Goal: Check status: Check status

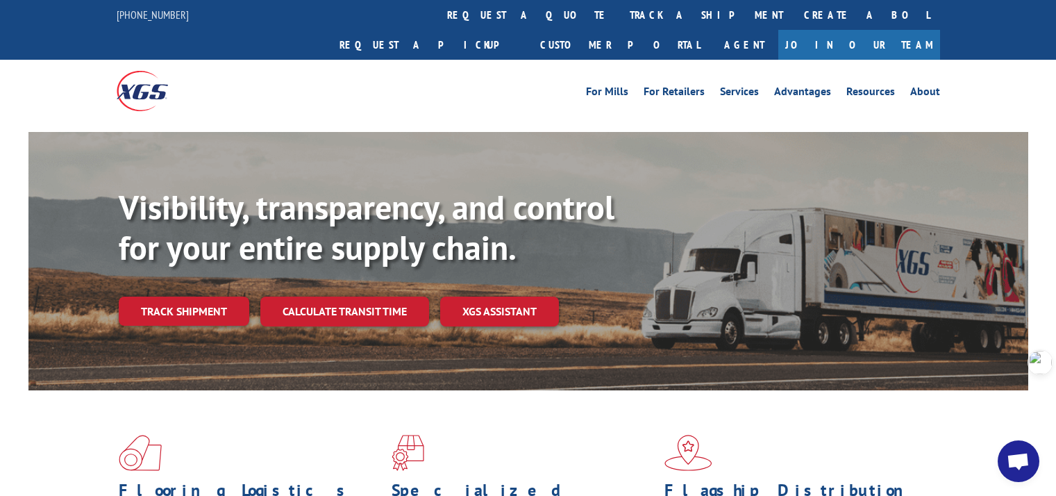
click at [158, 297] on link "Track shipment" at bounding box center [184, 311] width 131 height 29
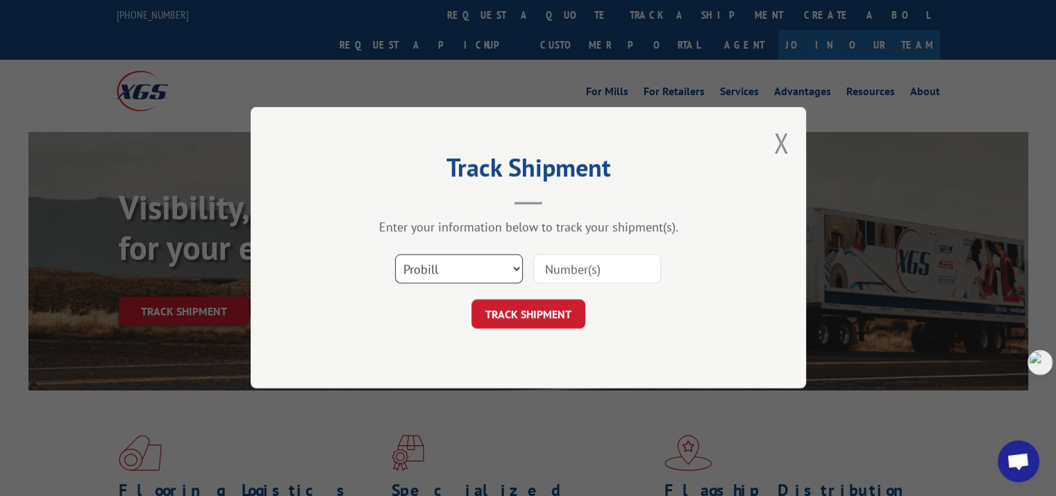
click at [454, 264] on select "Select category... Probill BOL PO" at bounding box center [459, 269] width 128 height 29
select select "po"
click at [395, 255] on select "Select category... Probill BOL PO" at bounding box center [459, 269] width 128 height 29
click at [572, 269] on input at bounding box center [597, 269] width 128 height 29
paste input "298124997"
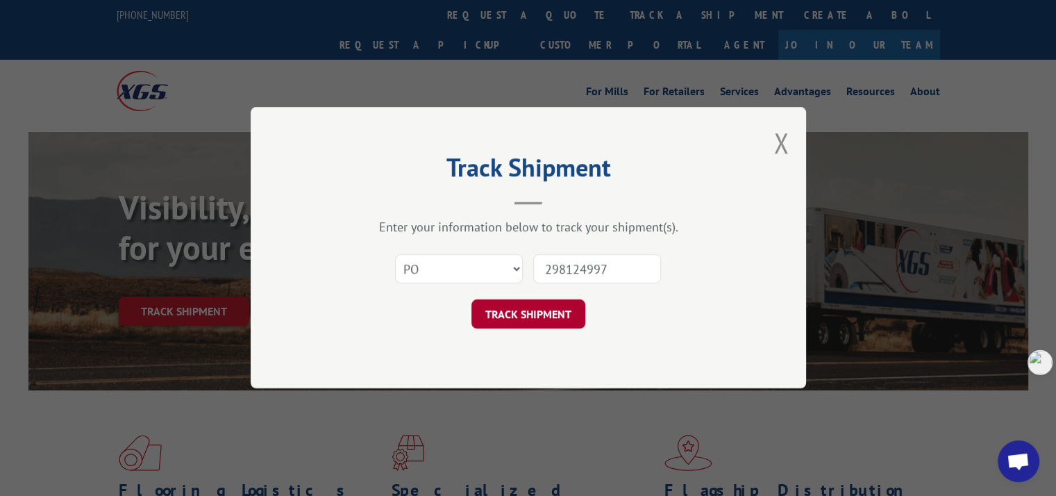
type input "298124997"
click at [537, 310] on button "TRACK SHIPMENT" at bounding box center [529, 314] width 114 height 29
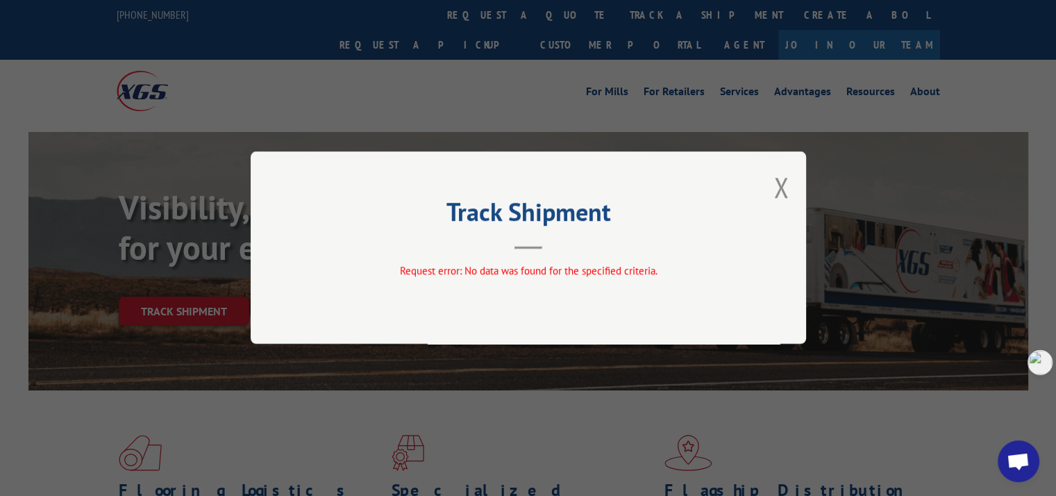
click at [778, 190] on button "Close modal" at bounding box center [781, 187] width 15 height 37
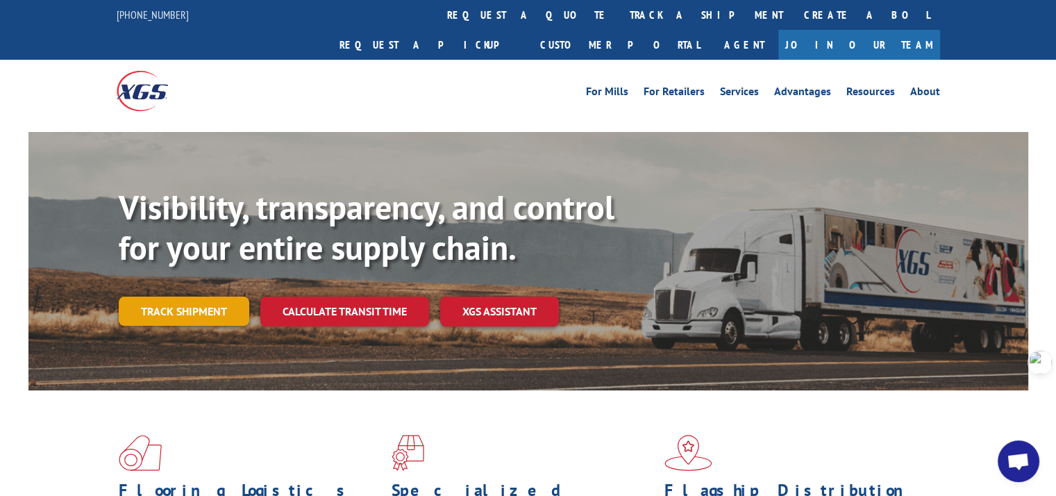
click at [192, 297] on link "Track shipment" at bounding box center [184, 311] width 131 height 29
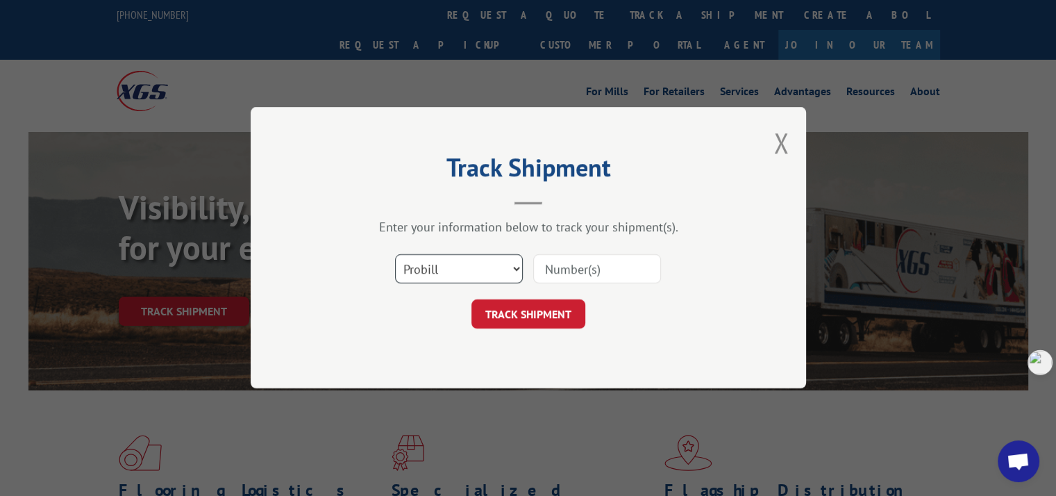
click at [446, 276] on select "Select category... Probill BOL PO" at bounding box center [459, 269] width 128 height 29
select select "po"
click at [395, 255] on select "Select category... Probill BOL PO" at bounding box center [459, 269] width 128 height 29
click at [574, 271] on input at bounding box center [597, 269] width 128 height 29
paste input "298076259"
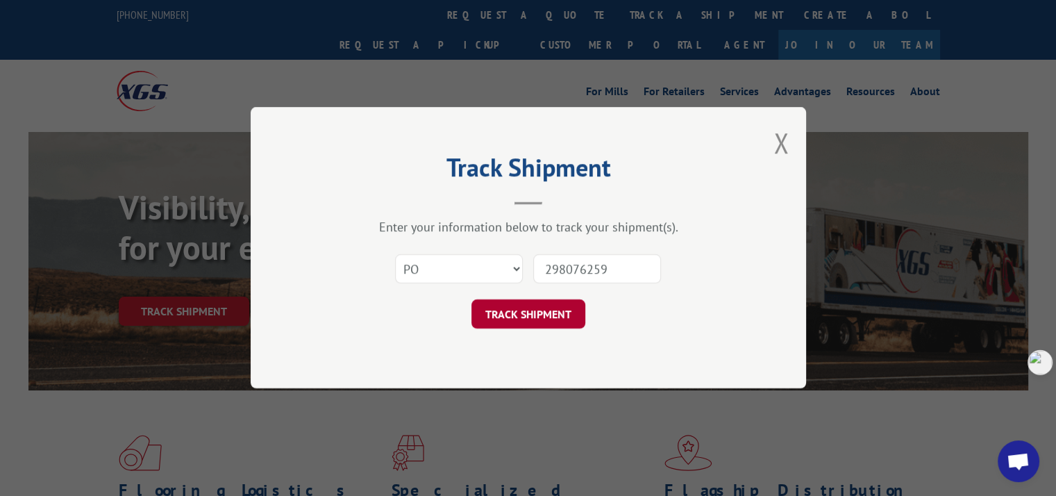
type input "298076259"
click at [554, 310] on button "TRACK SHIPMENT" at bounding box center [529, 314] width 114 height 29
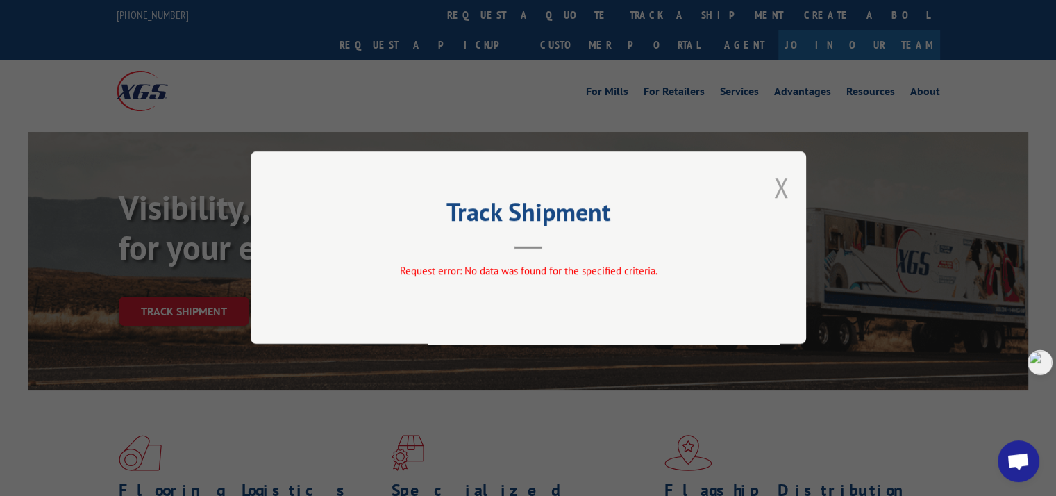
click at [781, 191] on button "Close modal" at bounding box center [781, 187] width 15 height 37
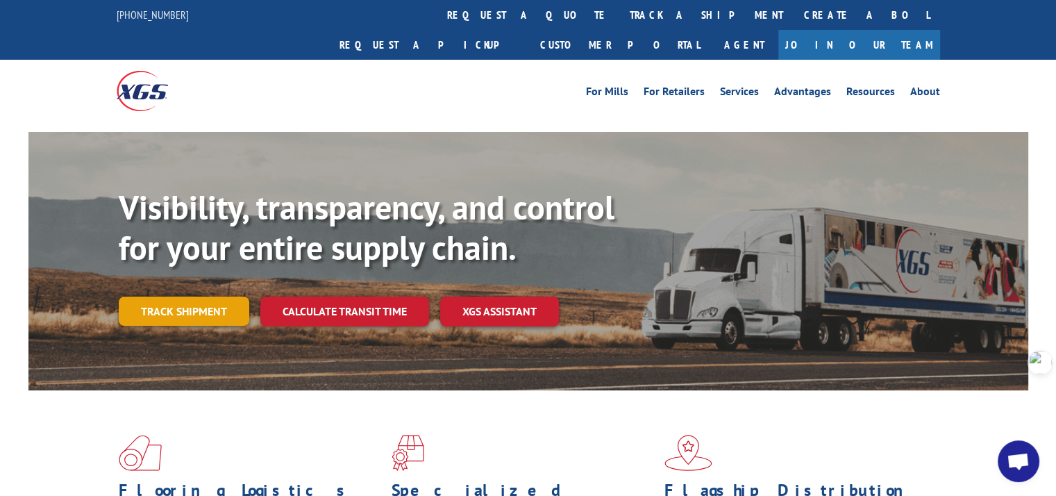
click at [175, 297] on link "Track shipment" at bounding box center [184, 311] width 131 height 29
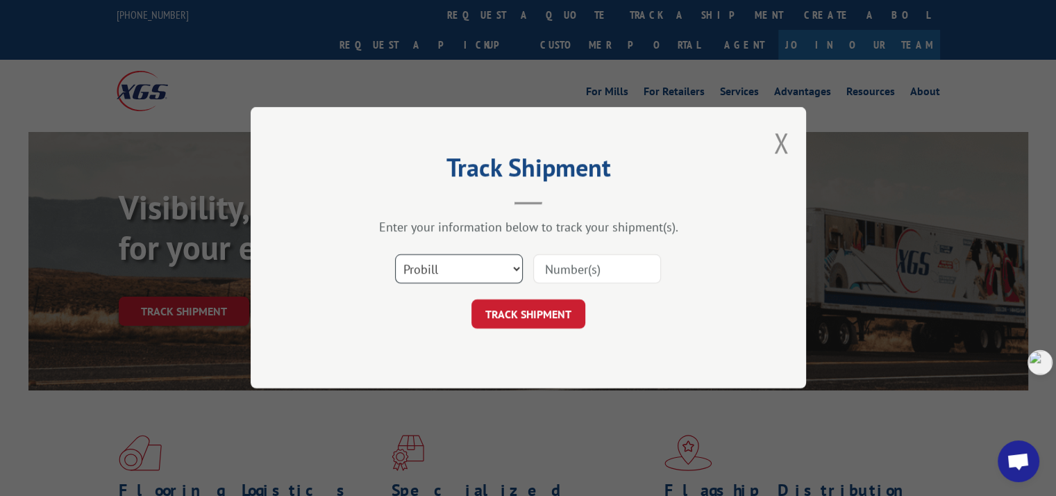
drag, startPoint x: 446, startPoint y: 265, endPoint x: 440, endPoint y: 281, distance: 16.5
click at [446, 265] on select "Select category... Probill BOL PO" at bounding box center [459, 269] width 128 height 29
select select "po"
click at [395, 255] on select "Select category... Probill BOL PO" at bounding box center [459, 269] width 128 height 29
click at [550, 281] on input at bounding box center [597, 269] width 128 height 29
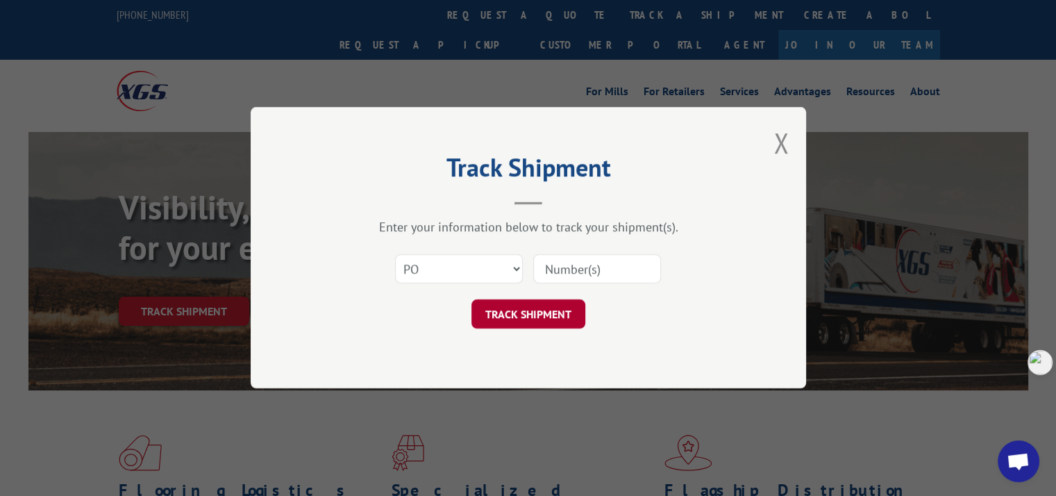
paste input "298062263"
type input "298062263"
click at [533, 308] on button "TRACK SHIPMENT" at bounding box center [529, 314] width 114 height 29
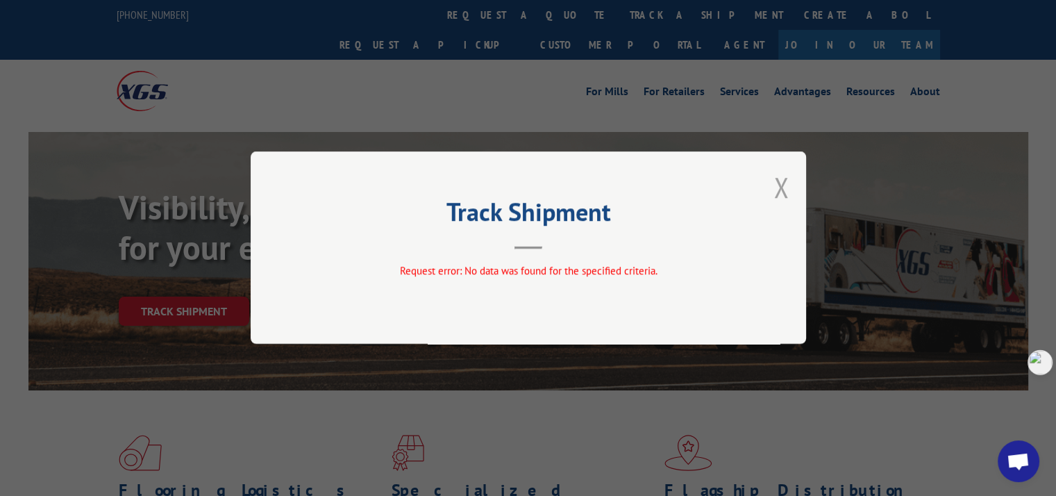
click at [779, 183] on button "Close modal" at bounding box center [781, 187] width 15 height 37
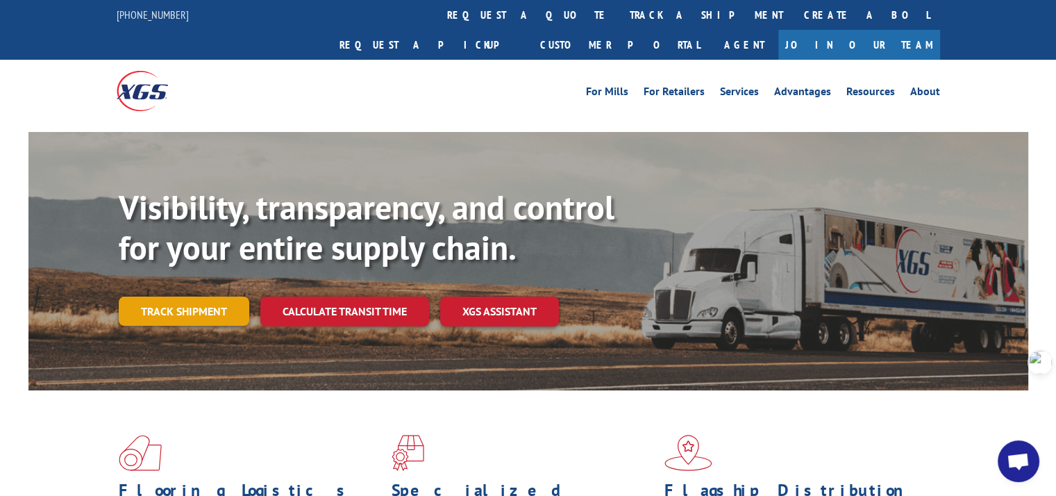
click at [181, 297] on link "Track shipment" at bounding box center [184, 311] width 131 height 29
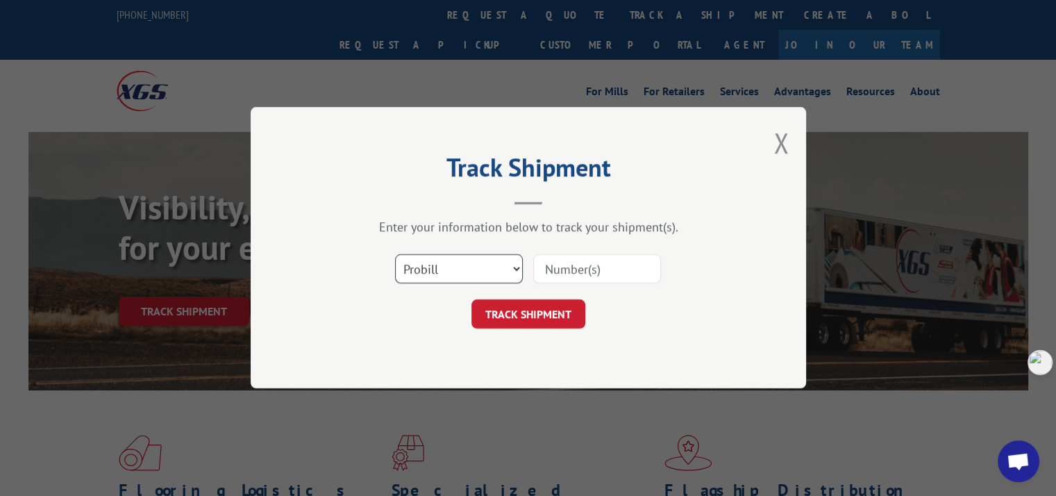
click at [444, 266] on select "Select category... Probill BOL PO" at bounding box center [459, 269] width 128 height 29
click at [779, 142] on button "Close modal" at bounding box center [781, 142] width 15 height 37
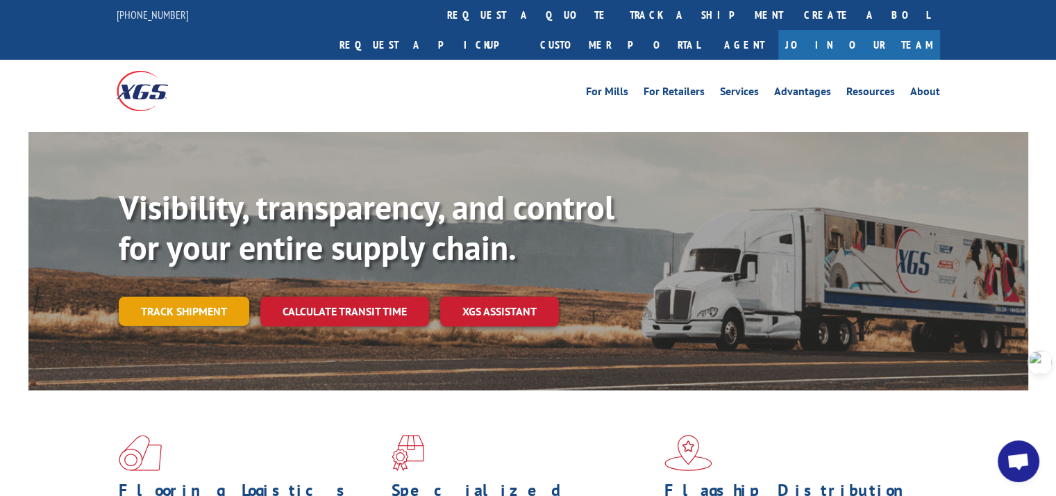
click at [208, 297] on link "Track shipment" at bounding box center [184, 311] width 131 height 29
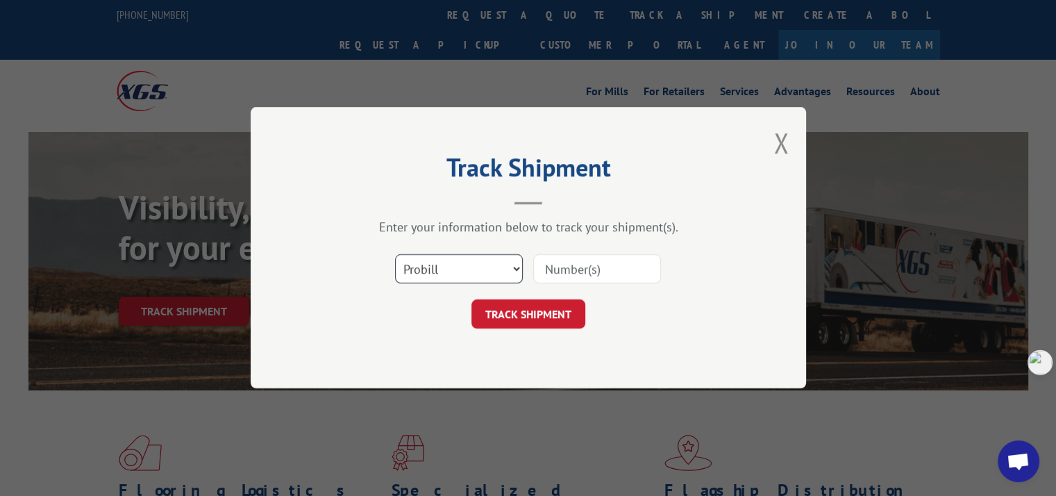
drag, startPoint x: 479, startPoint y: 269, endPoint x: 472, endPoint y: 281, distance: 13.4
click at [478, 269] on select "Select category... Probill BOL PO" at bounding box center [459, 269] width 128 height 29
select select "po"
click at [395, 255] on select "Select category... Probill BOL PO" at bounding box center [459, 269] width 128 height 29
click at [592, 267] on input at bounding box center [597, 269] width 128 height 29
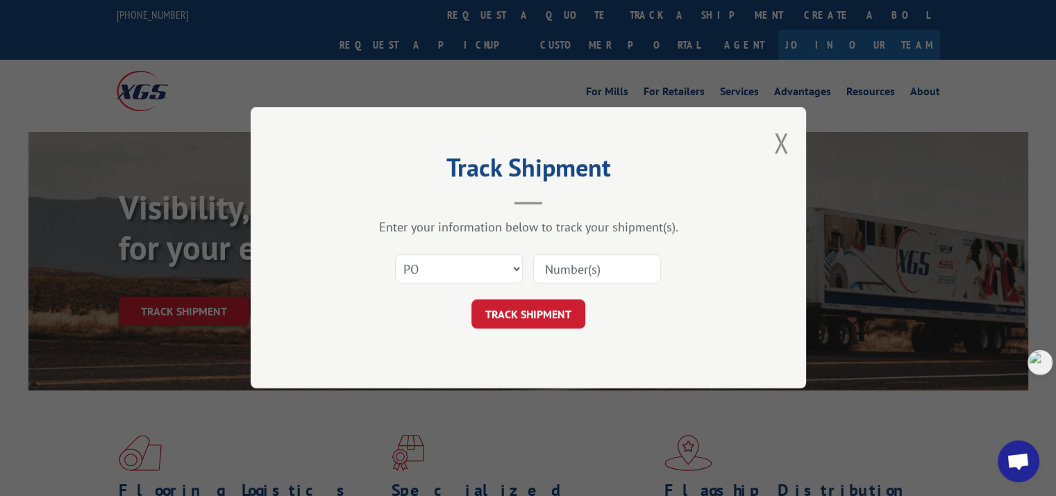
paste input "298098756"
type input "298098756"
click at [554, 313] on button "TRACK SHIPMENT" at bounding box center [529, 314] width 114 height 29
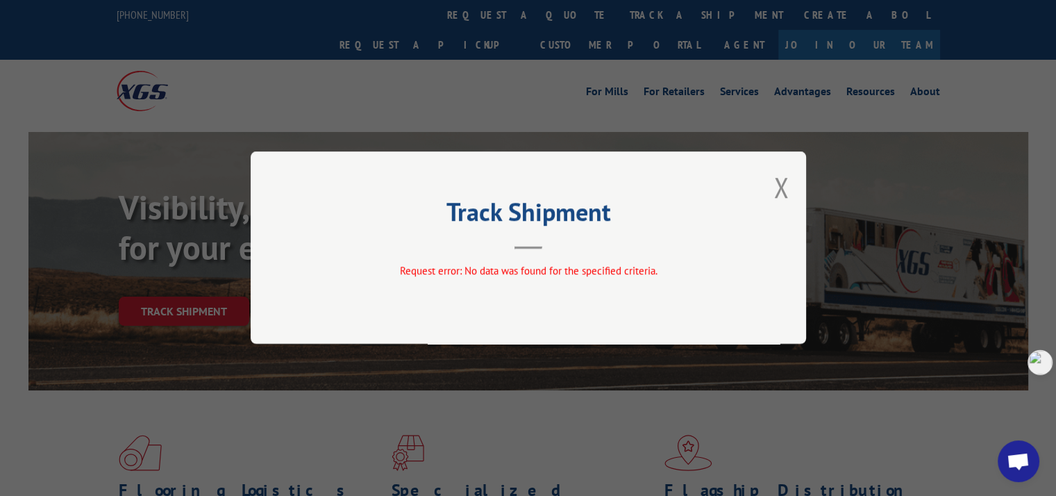
click at [780, 189] on button "Close modal" at bounding box center [781, 187] width 15 height 37
